Goal: Task Accomplishment & Management: Manage account settings

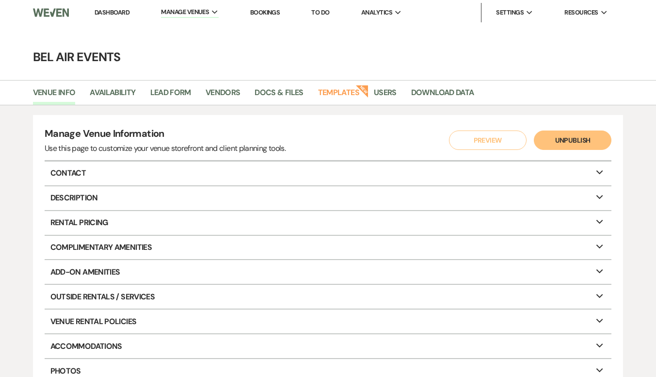
click at [110, 13] on link "Dashboard" at bounding box center [112, 12] width 35 height 8
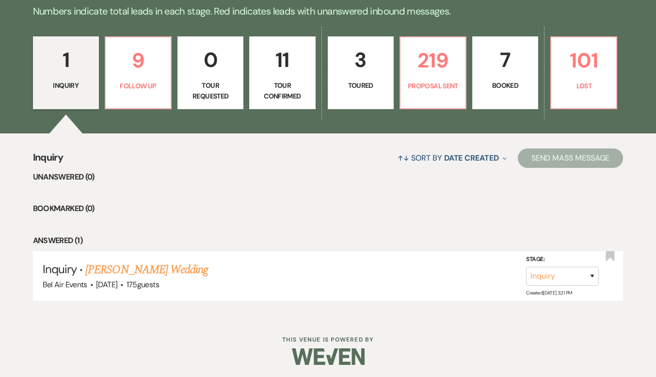
scroll to position [422, 0]
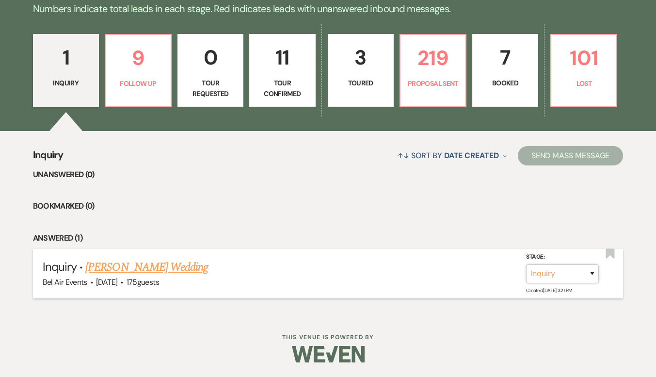
click at [589, 275] on select "Inquiry Follow Up Tour Requested Tour Confirmed Toured Proposal Sent Booked Lost" at bounding box center [562, 273] width 73 height 19
select select "9"
click at [526, 264] on select "Inquiry Follow Up Tour Requested Tour Confirmed Toured Proposal Sent Booked Lost" at bounding box center [562, 273] width 73 height 19
click at [583, 275] on button "Save" at bounding box center [579, 273] width 48 height 19
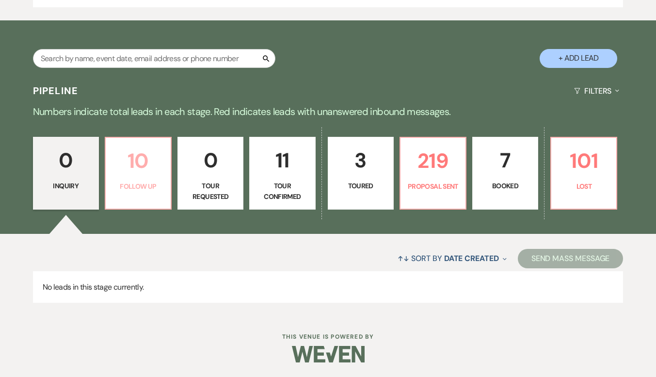
click at [138, 174] on p "10" at bounding box center [137, 160] width 53 height 32
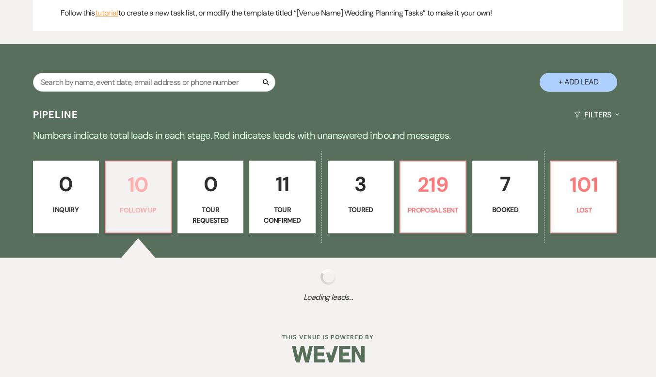
select select "9"
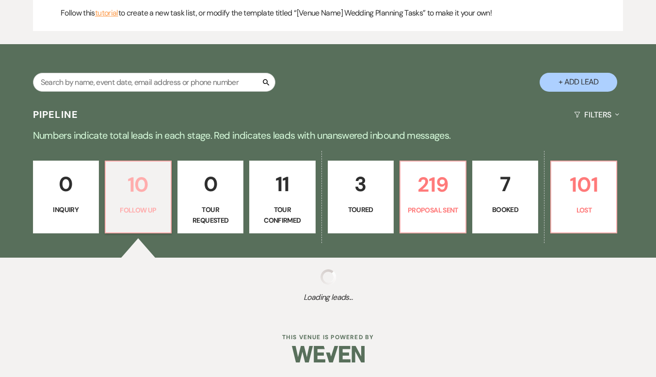
select select "9"
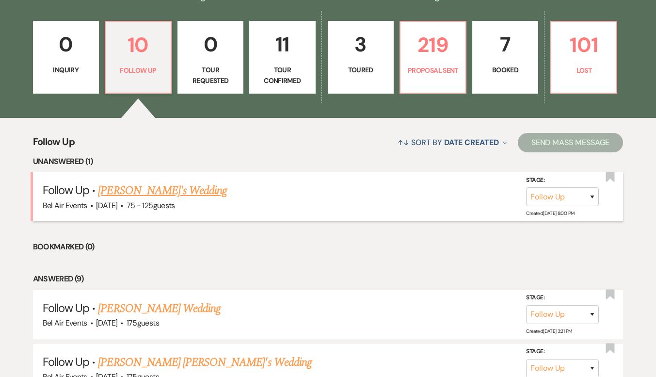
scroll to position [464, 0]
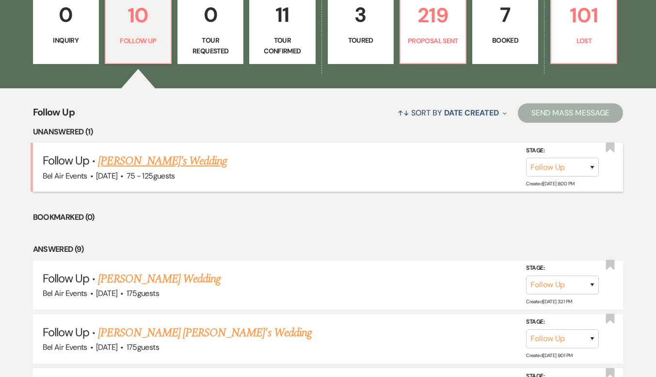
click at [162, 171] on span "75 - 125 guests" at bounding box center [150, 176] width 48 height 10
click at [161, 167] on link "[PERSON_NAME]'s Wedding" at bounding box center [162, 160] width 129 height 17
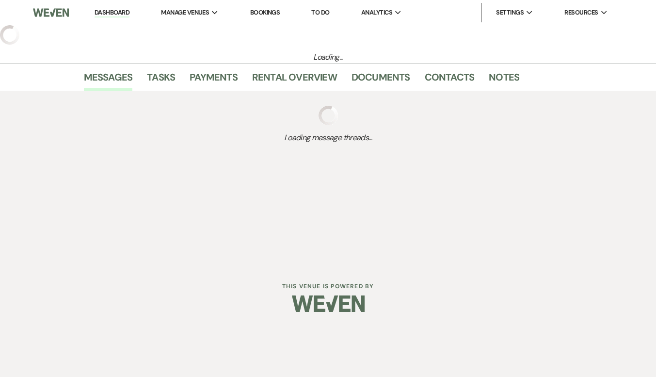
select select "9"
select select "3"
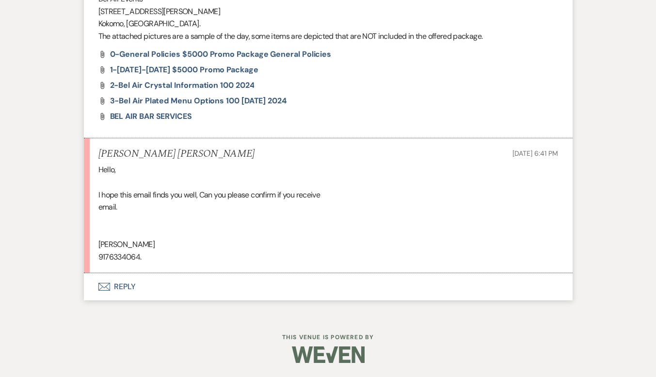
scroll to position [1503, 0]
click at [123, 283] on button "Envelope Reply" at bounding box center [328, 285] width 489 height 27
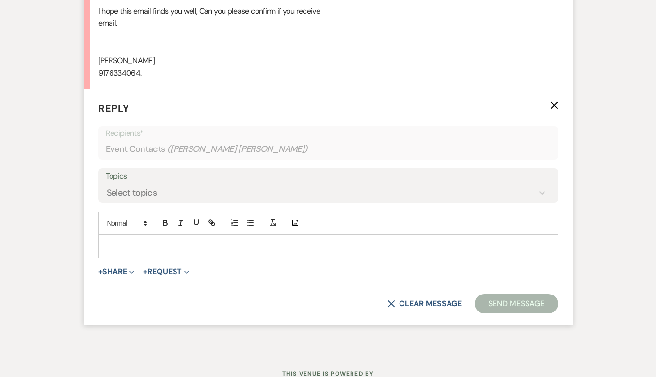
scroll to position [1688, 0]
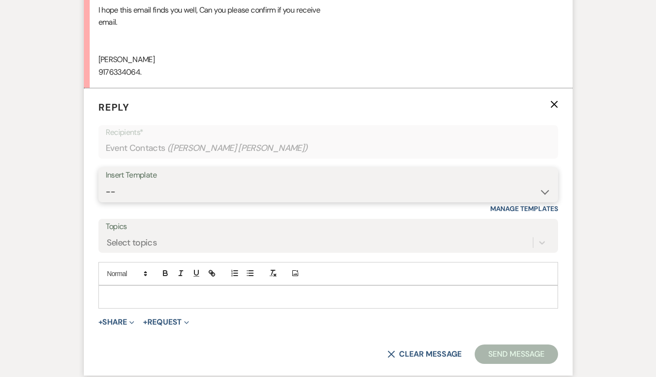
click at [177, 184] on select "-- Weven Planning Portal Introduction (Booked Events) Contract (Pre-Booked Lead…" at bounding box center [328, 191] width 445 height 19
select select "4008"
click at [106, 182] on select "-- Weven Planning Portal Introduction (Booked Events) Contract (Pre-Booked Lead…" at bounding box center [328, 191] width 445 height 19
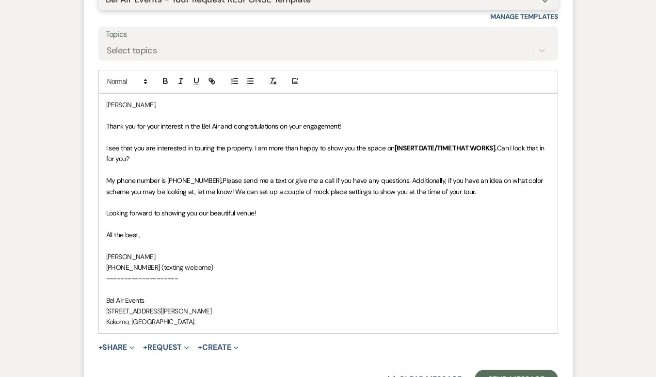
scroll to position [1881, 0]
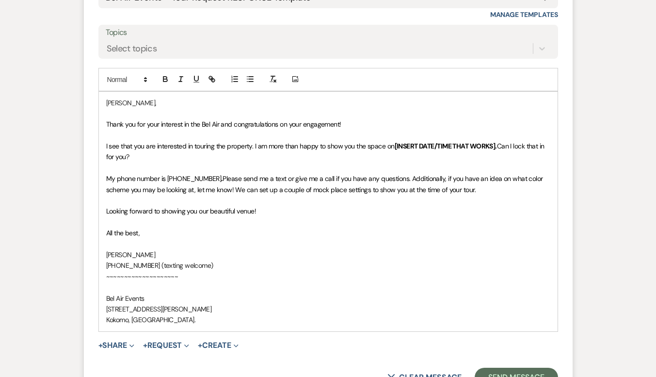
click at [162, 255] on p "[PERSON_NAME]" at bounding box center [328, 254] width 444 height 11
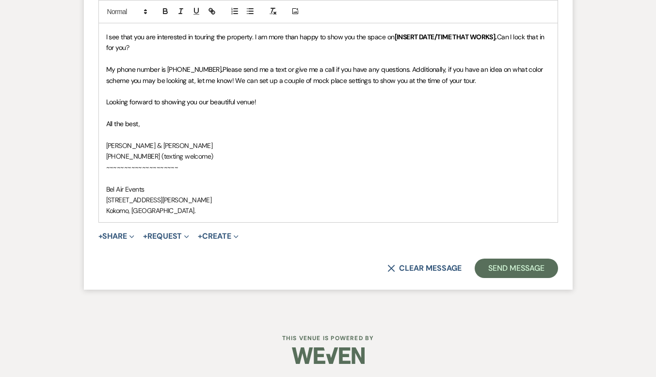
scroll to position [1992, 0]
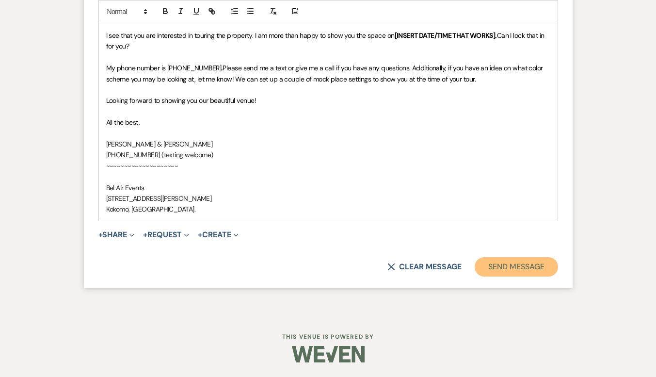
click at [525, 269] on button "Send Message" at bounding box center [515, 266] width 83 height 19
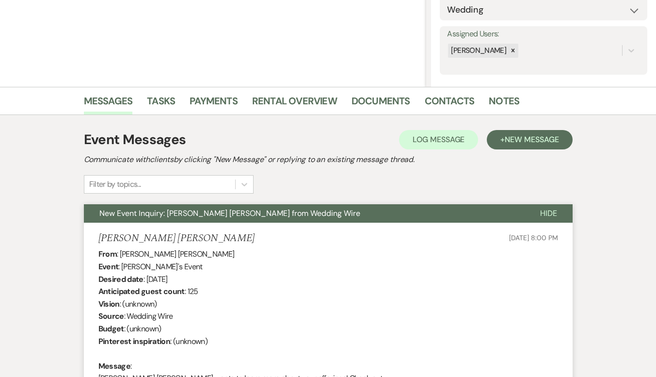
scroll to position [0, 0]
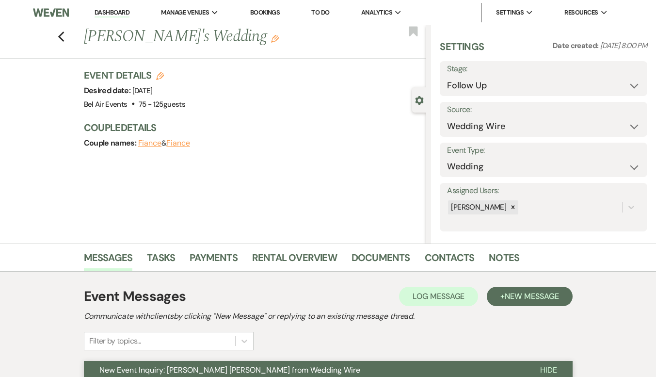
select select "9"
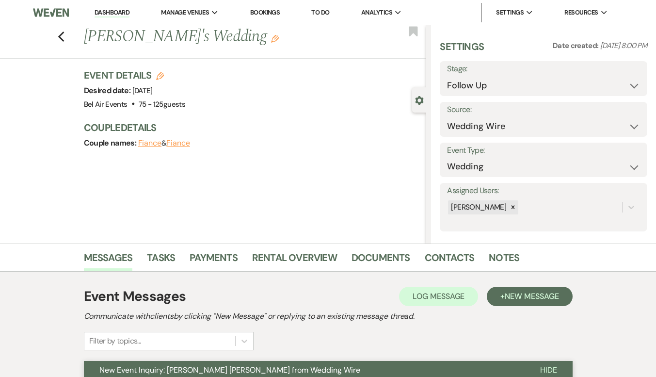
select select "9"
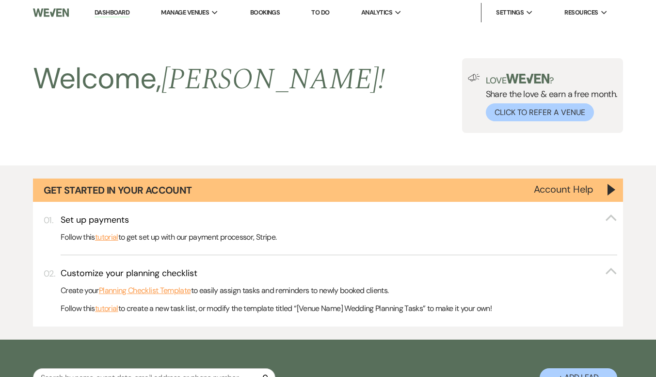
scroll to position [464, 0]
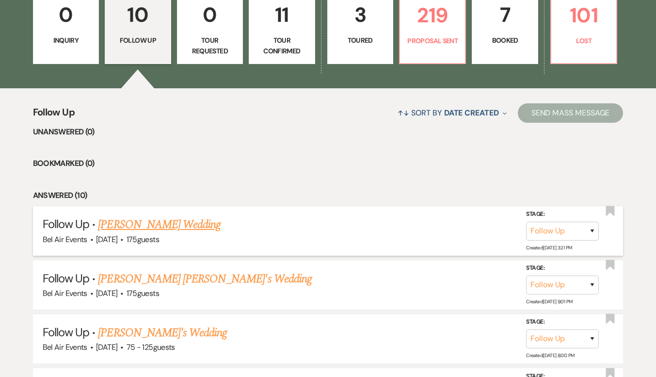
click at [163, 221] on link "[PERSON_NAME] Wedding" at bounding box center [159, 224] width 123 height 17
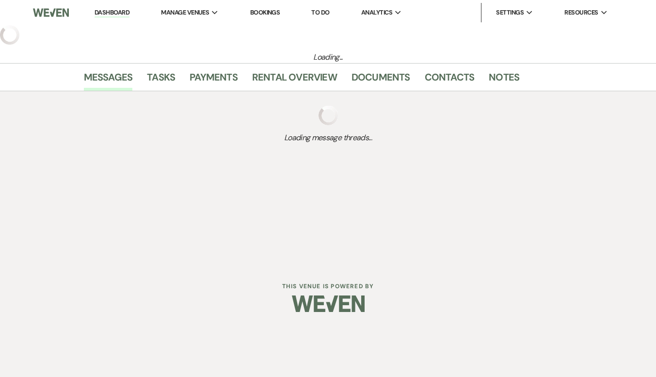
select select "9"
select select "3"
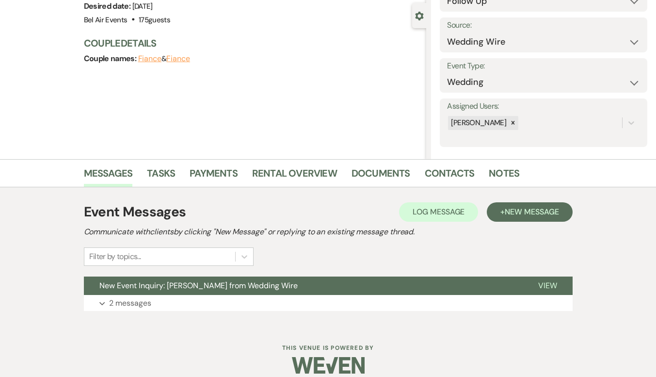
scroll to position [95, 0]
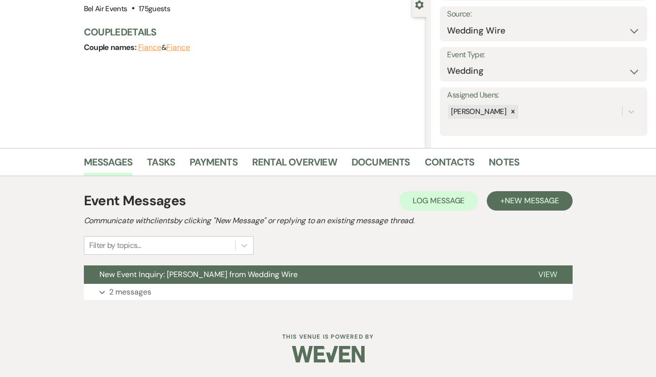
select select "9"
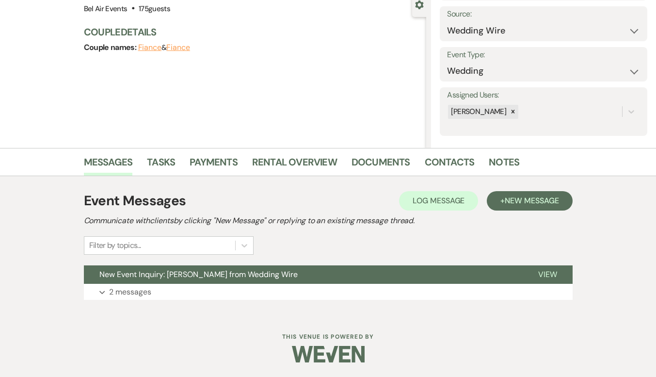
select select "9"
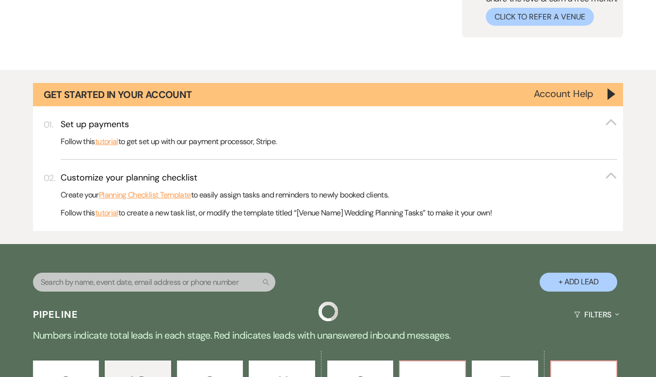
scroll to position [464, 0]
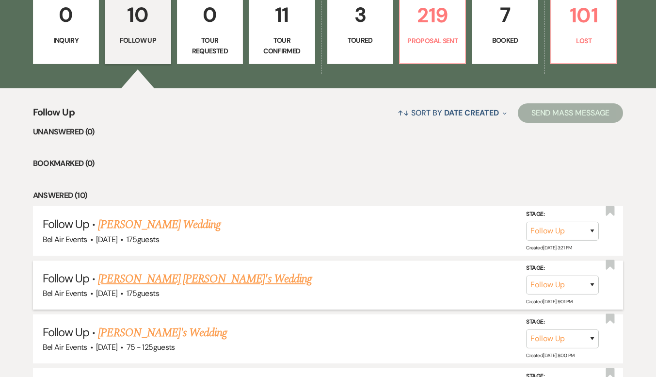
click at [130, 279] on link "[PERSON_NAME] [PERSON_NAME]'s Wedding" at bounding box center [204, 278] width 213 height 17
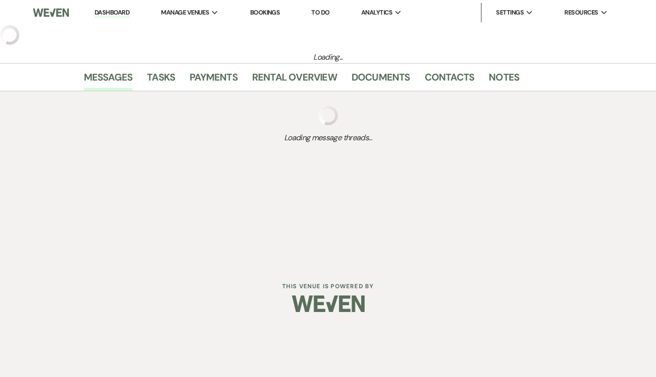
select select "9"
select select "3"
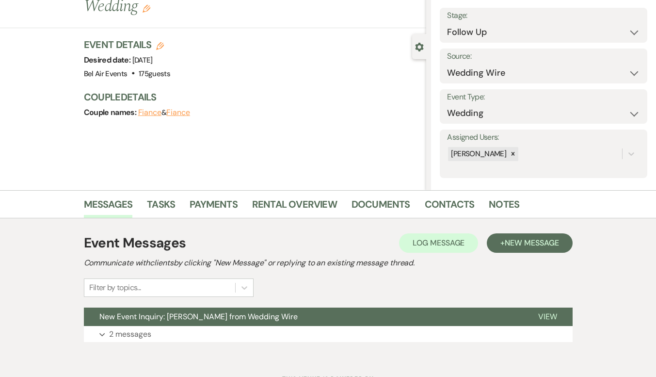
scroll to position [95, 0]
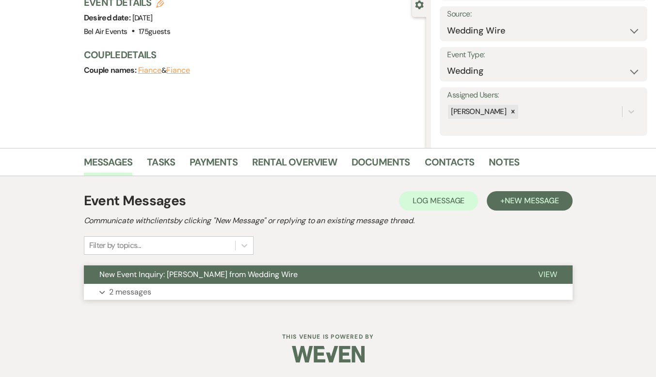
click at [137, 296] on p "2 messages" at bounding box center [130, 291] width 42 height 13
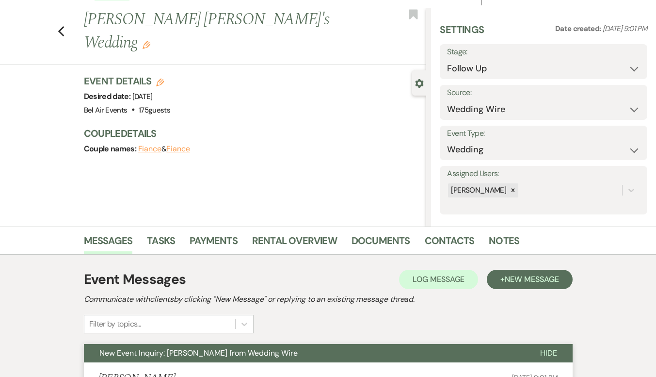
scroll to position [0, 0]
